Goal: Obtain resource: Download file/media

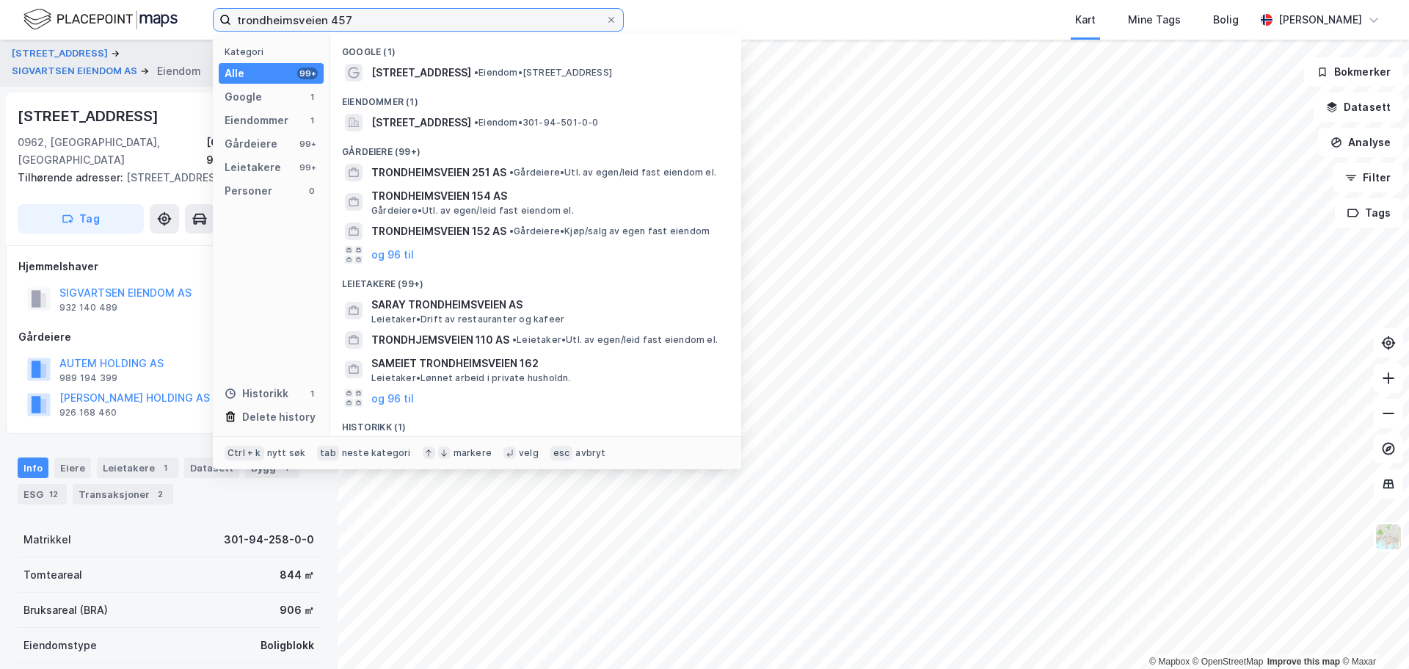
drag, startPoint x: 393, startPoint y: 19, endPoint x: -21, endPoint y: 26, distance: 414.7
click at [0, 26] on html "trondheimsveien 457 Kategori Alle 99+ Google 1 Eiendommer 1 Gårdeiere 99+ Leiet…" at bounding box center [704, 334] width 1409 height 669
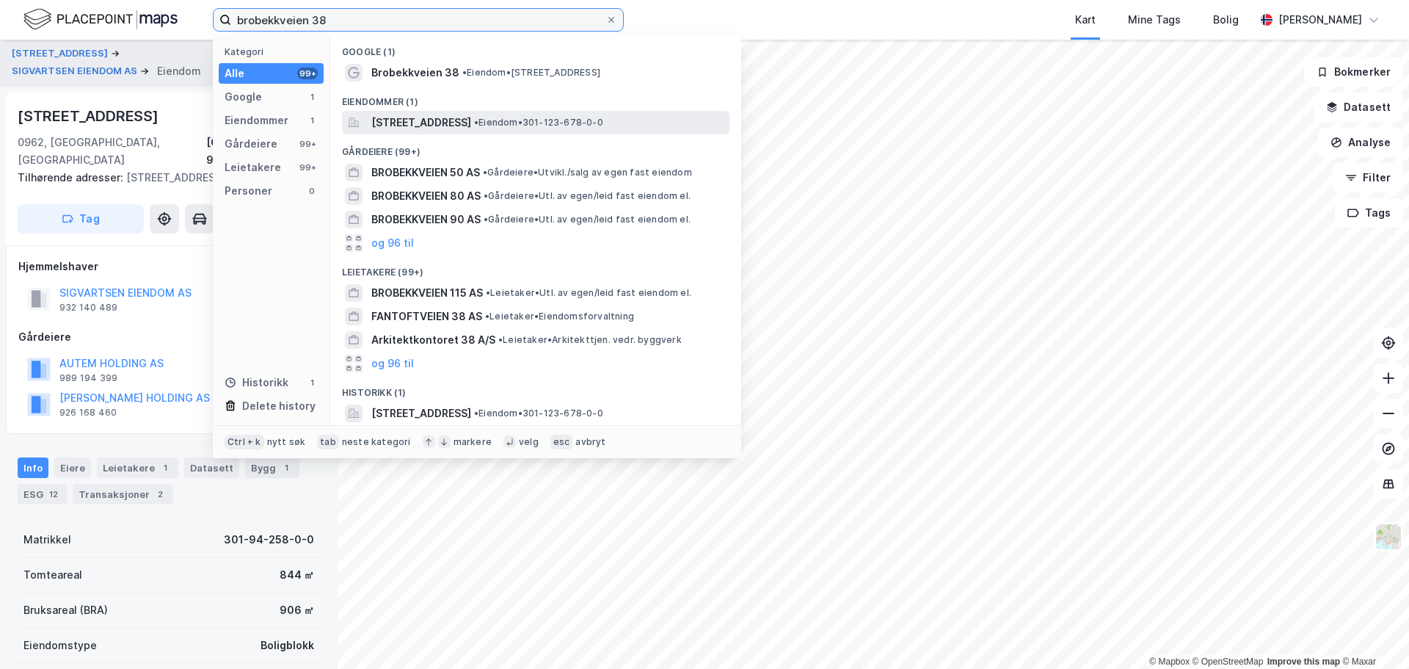
type input "brobekkveien 38"
click at [409, 120] on span "[STREET_ADDRESS]" at bounding box center [421, 123] width 100 height 18
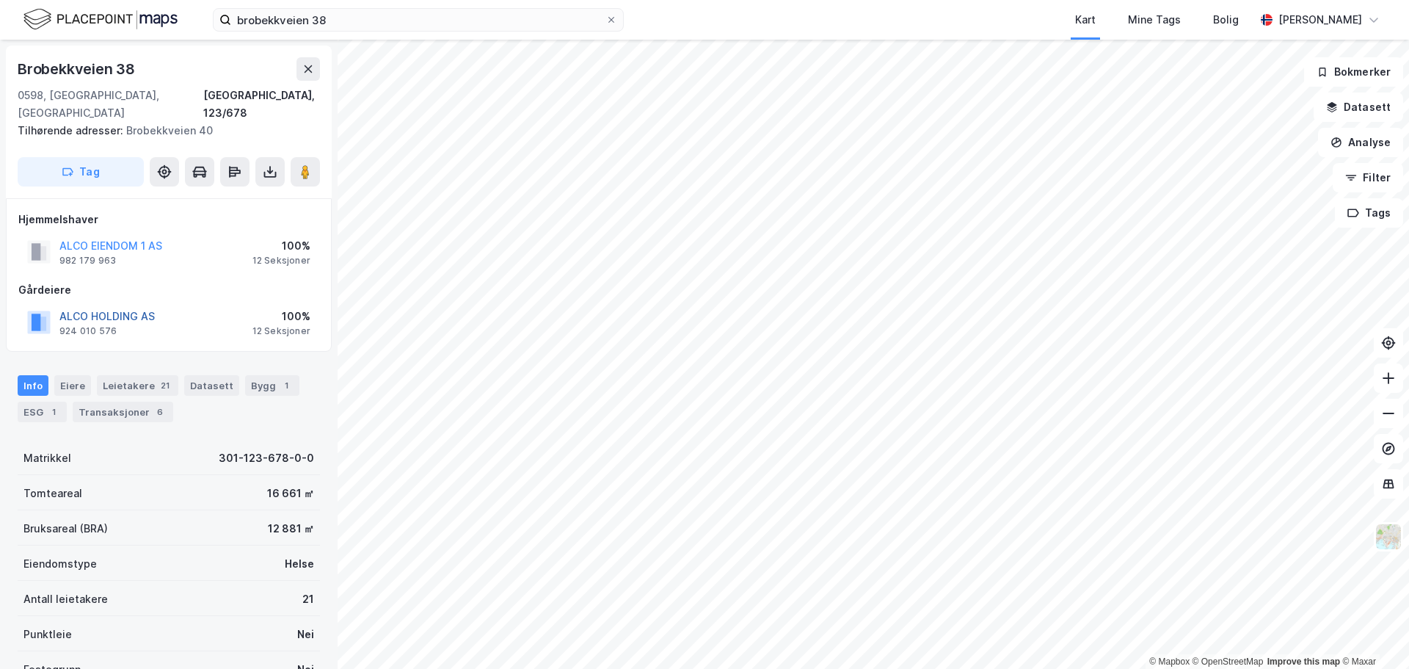
click at [0, 0] on button "ALCO HOLDING AS" at bounding box center [0, 0] width 0 height 0
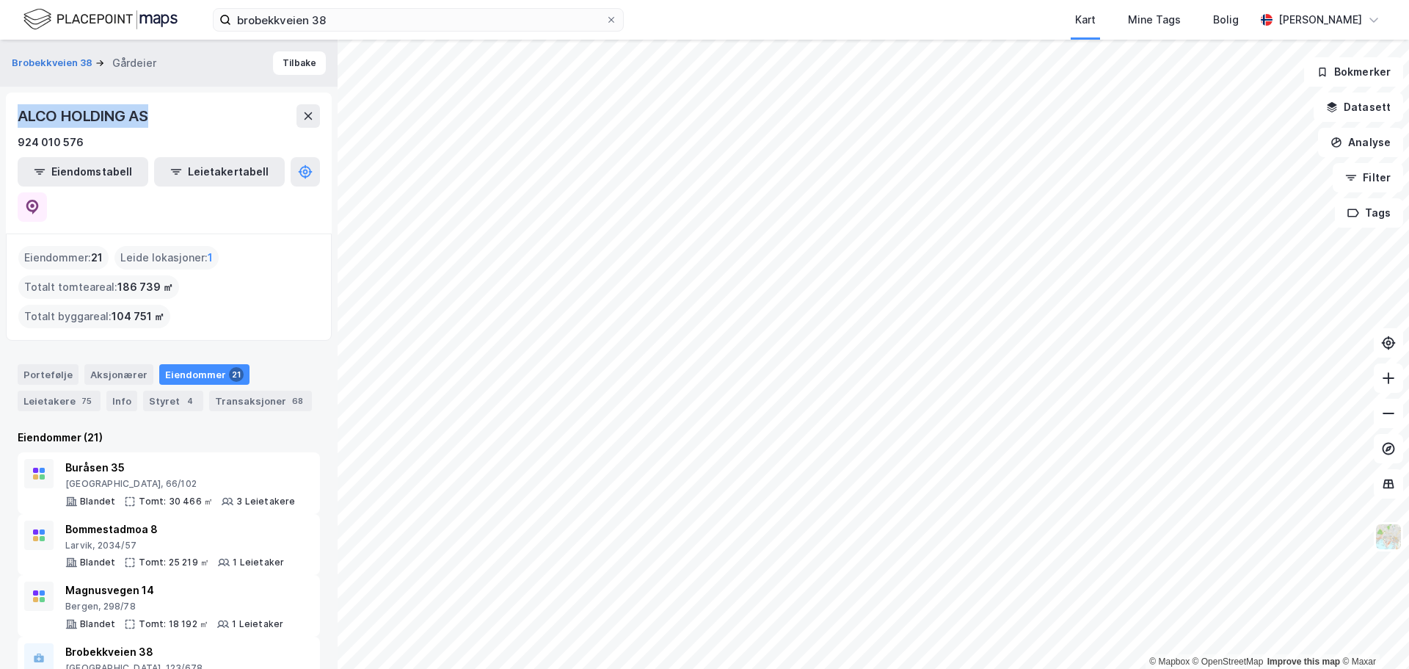
drag, startPoint x: 192, startPoint y: 120, endPoint x: 16, endPoint y: 125, distance: 176.2
click at [16, 125] on div "ALCO HOLDING AS 924 010 576 Eiendomstabell Leietakertabell" at bounding box center [169, 162] width 326 height 141
copy div "ALCO HOLDING AS"
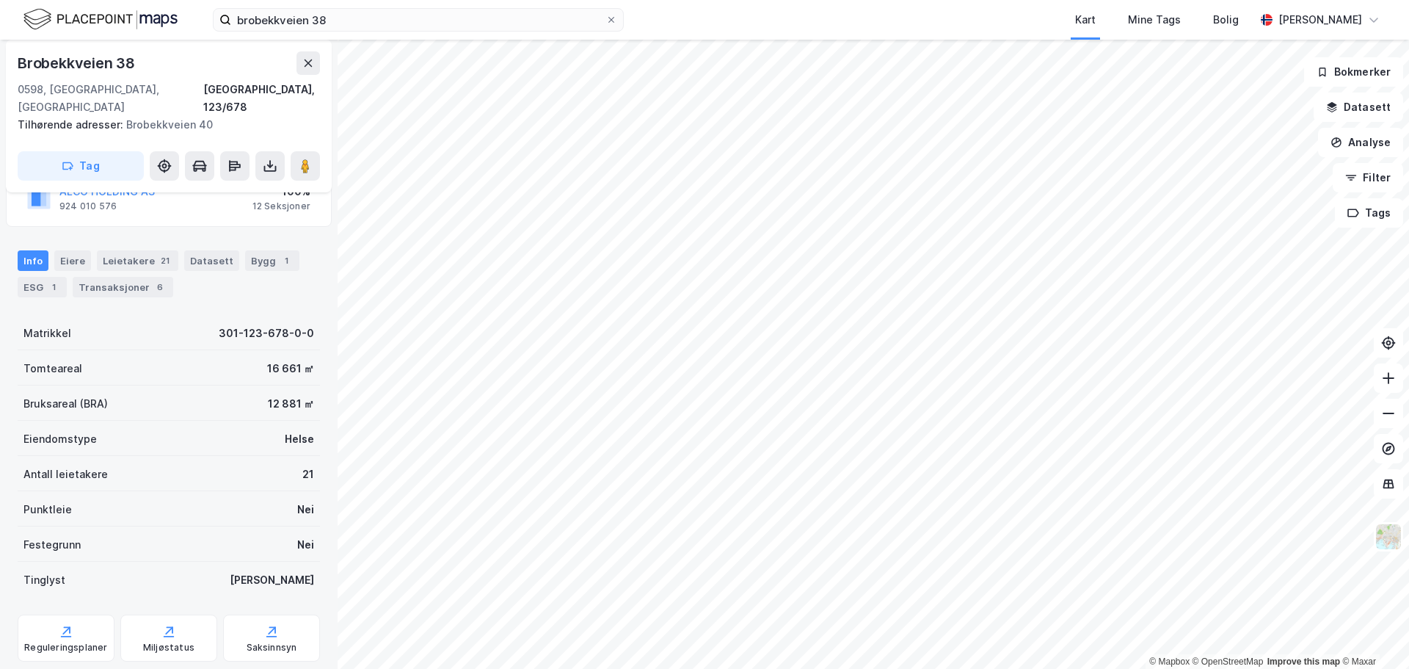
scroll to position [147, 0]
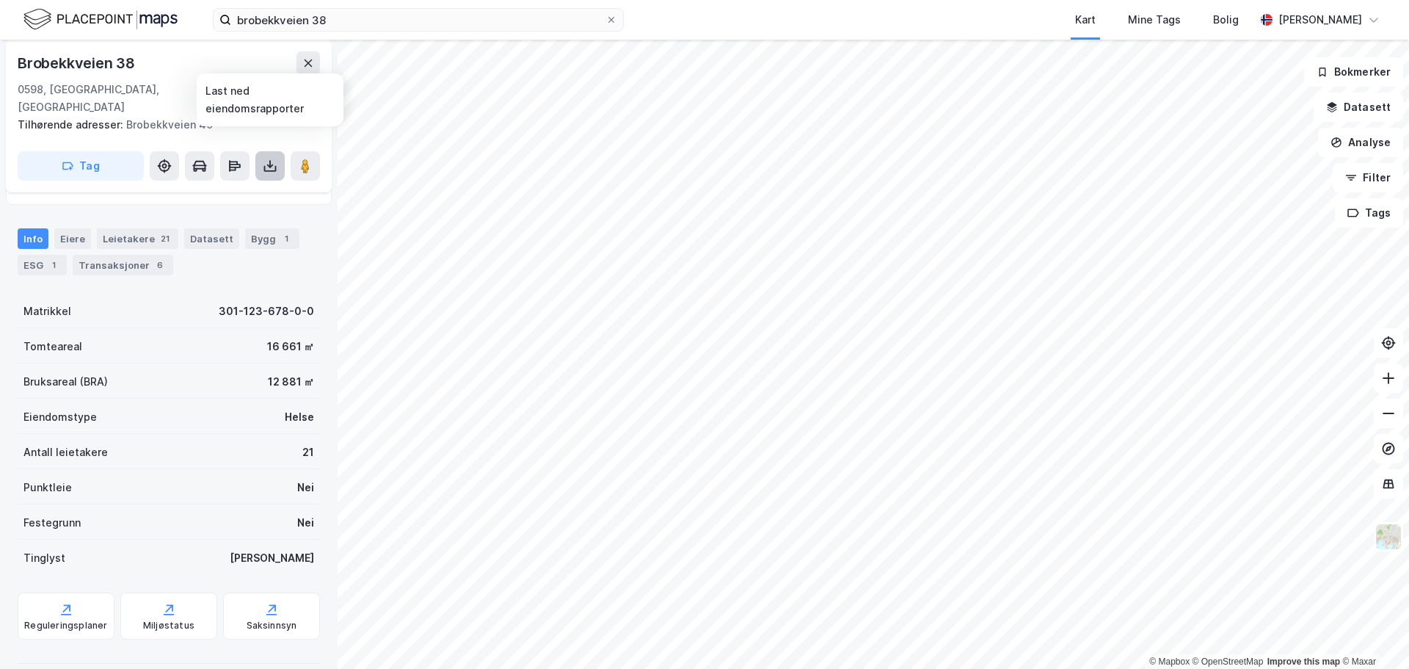
click at [268, 159] on icon at bounding box center [270, 166] width 15 height 15
click at [229, 189] on div "Last ned grunnbok" at bounding box center [197, 195] width 85 height 12
click at [204, 92] on div "[GEOGRAPHIC_DATA], 123/678" at bounding box center [169, 98] width 302 height 35
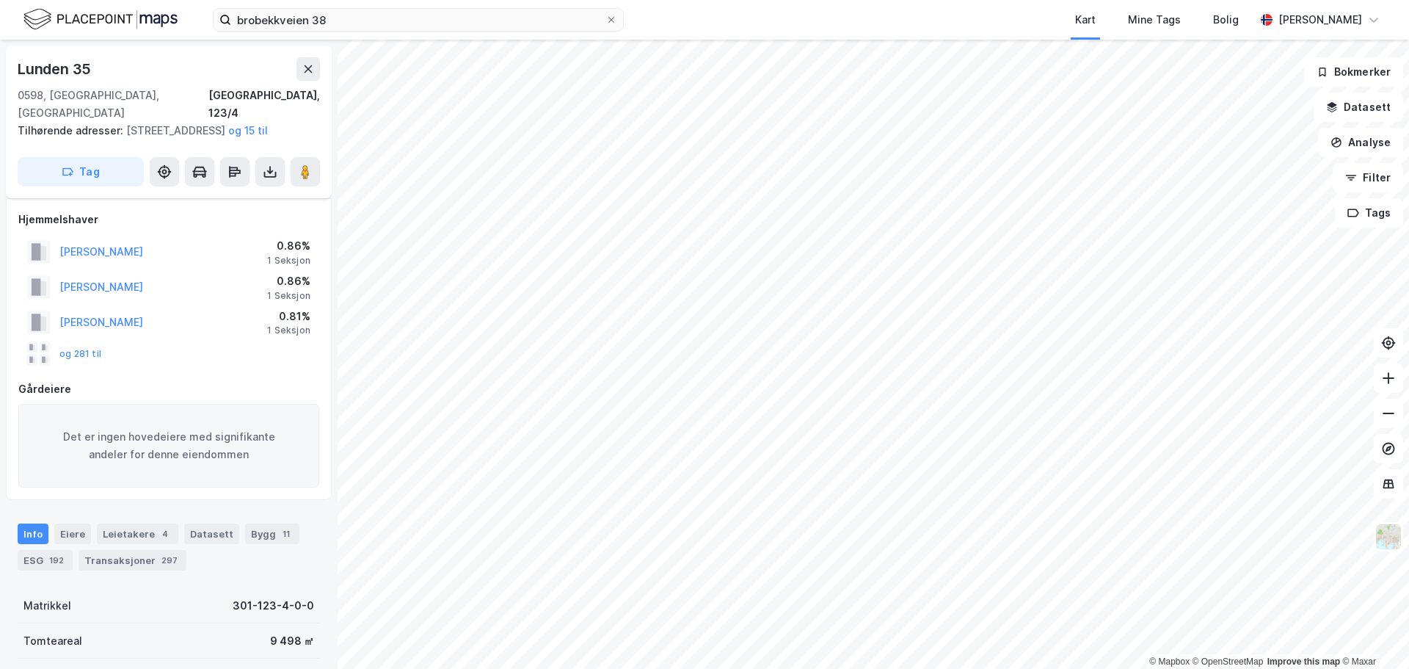
scroll to position [147, 0]
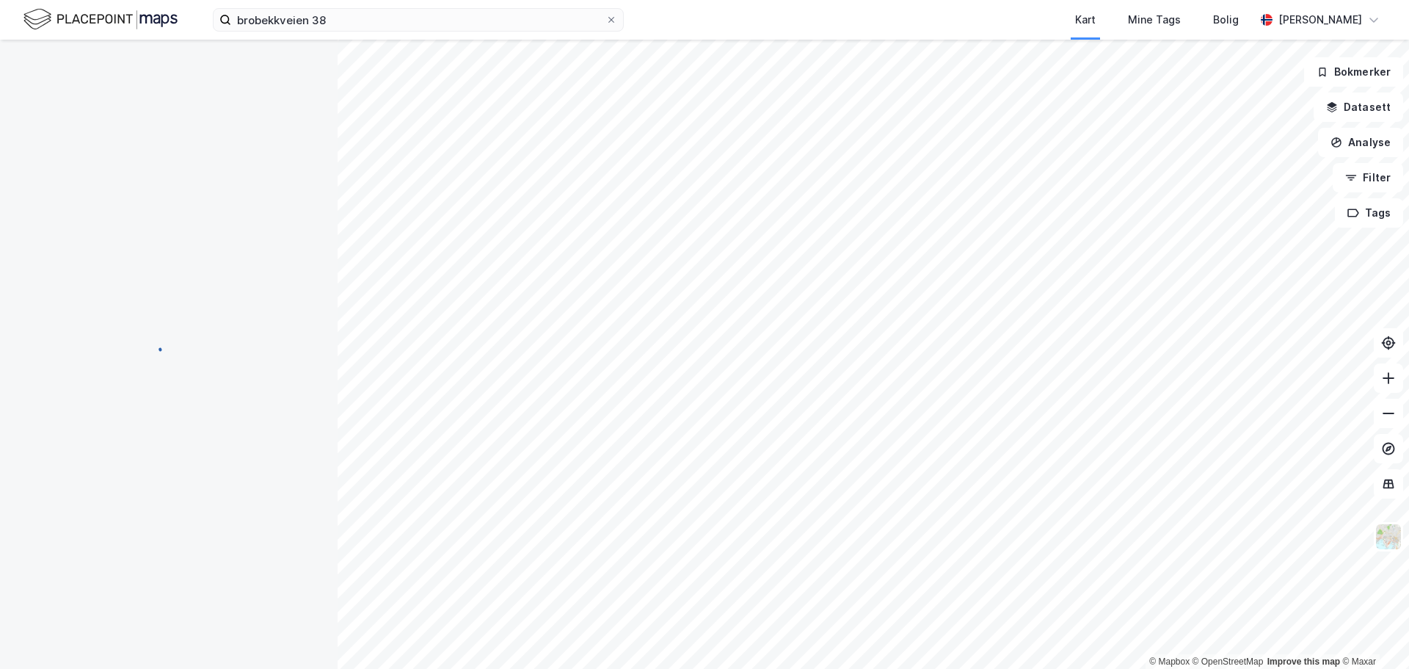
scroll to position [147, 0]
